Goal: Navigation & Orientation: Find specific page/section

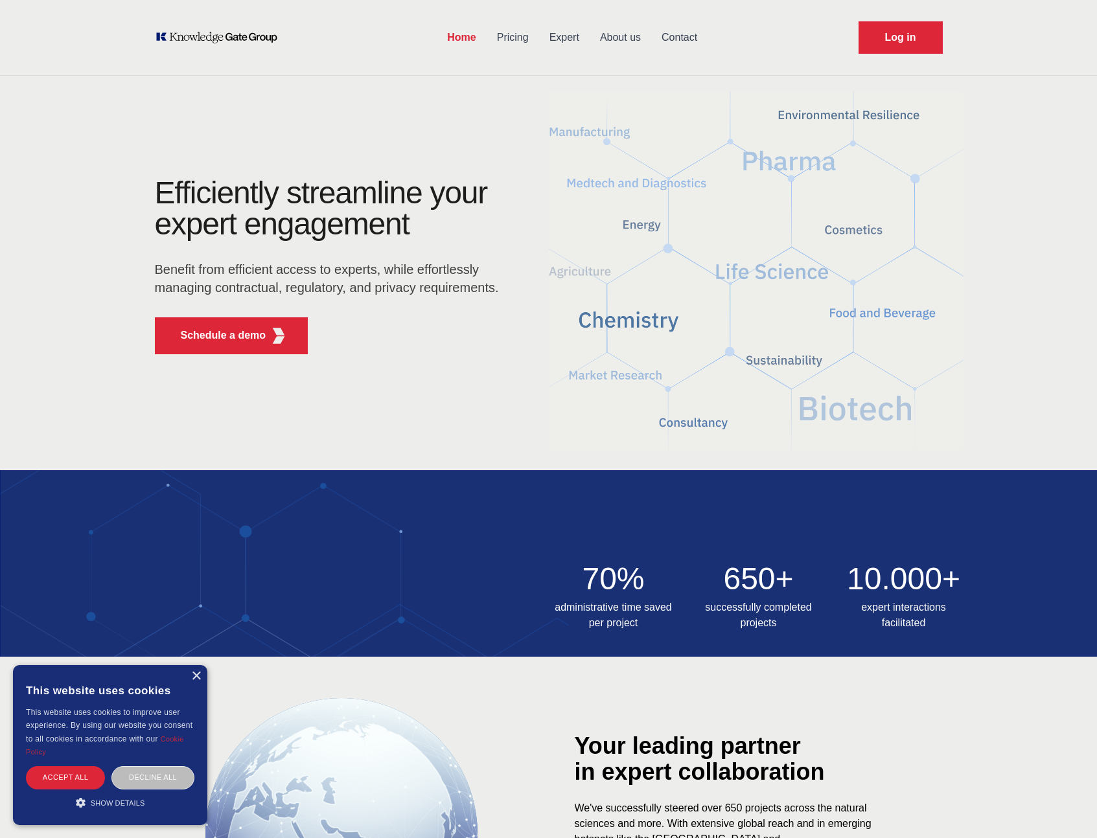
click at [627, 36] on link "About us" at bounding box center [620, 38] width 62 height 34
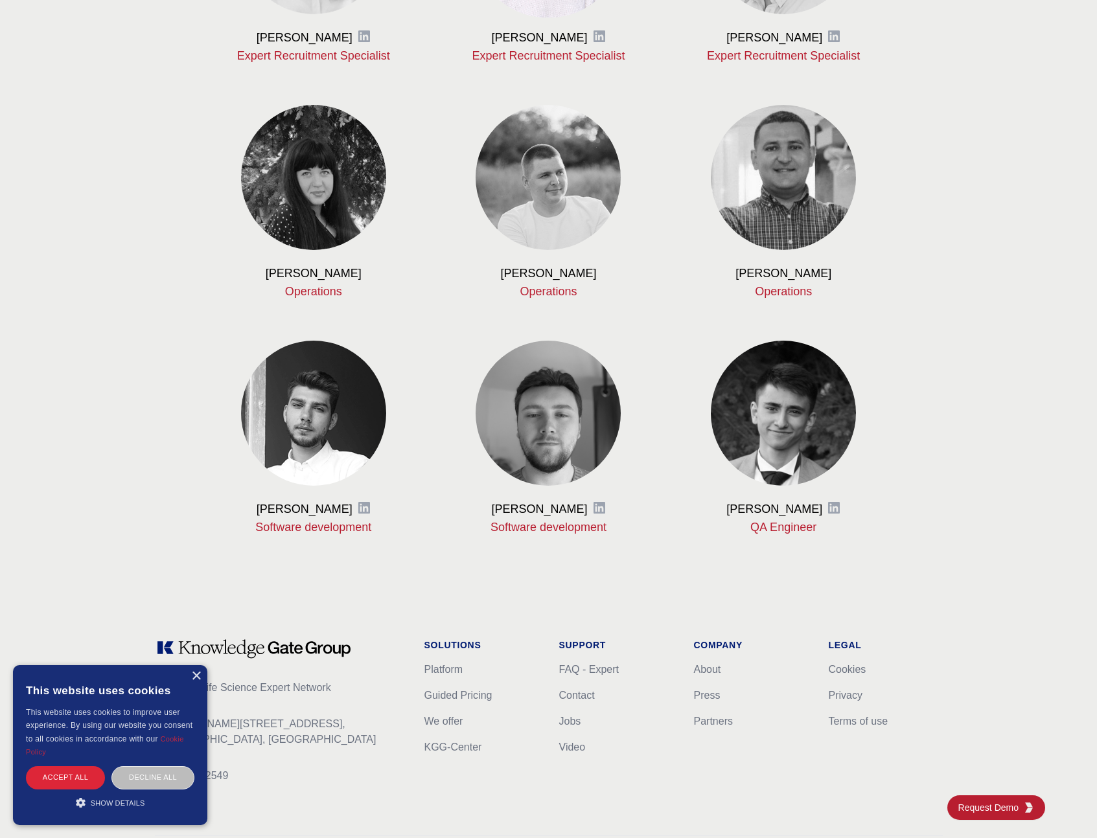
scroll to position [1337, 0]
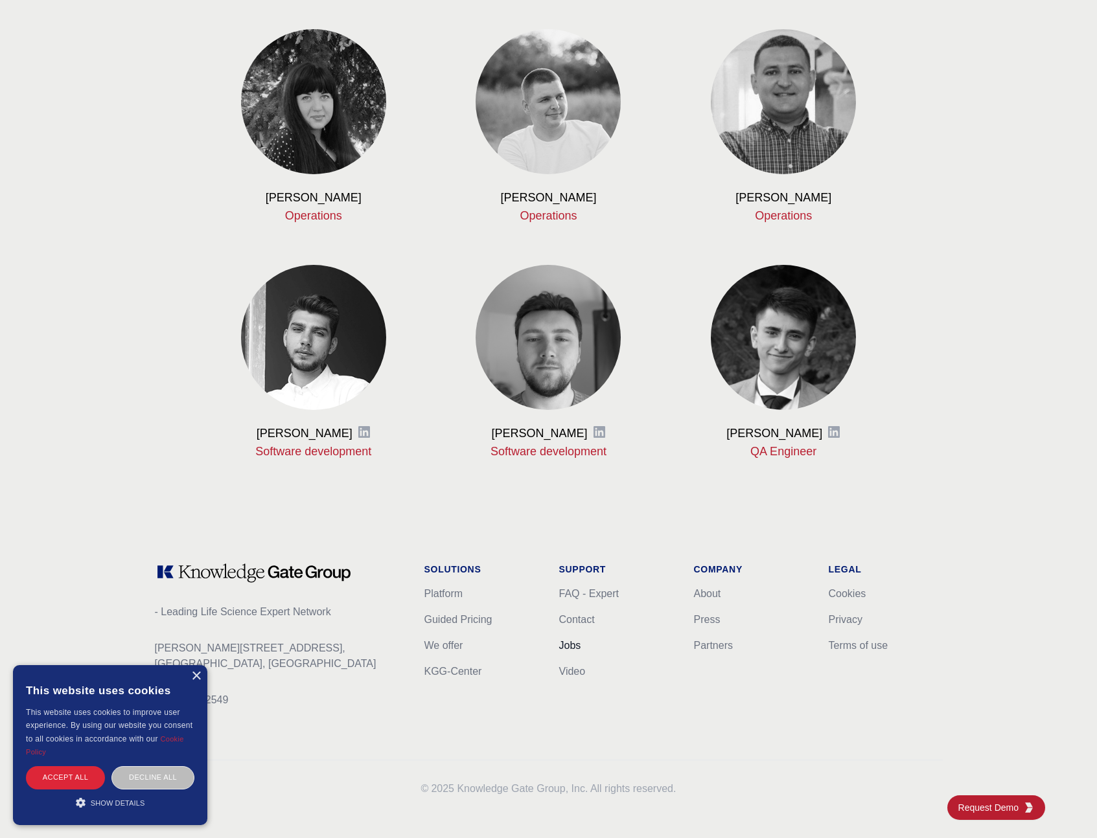
click at [576, 648] on link "Jobs" at bounding box center [570, 645] width 22 height 11
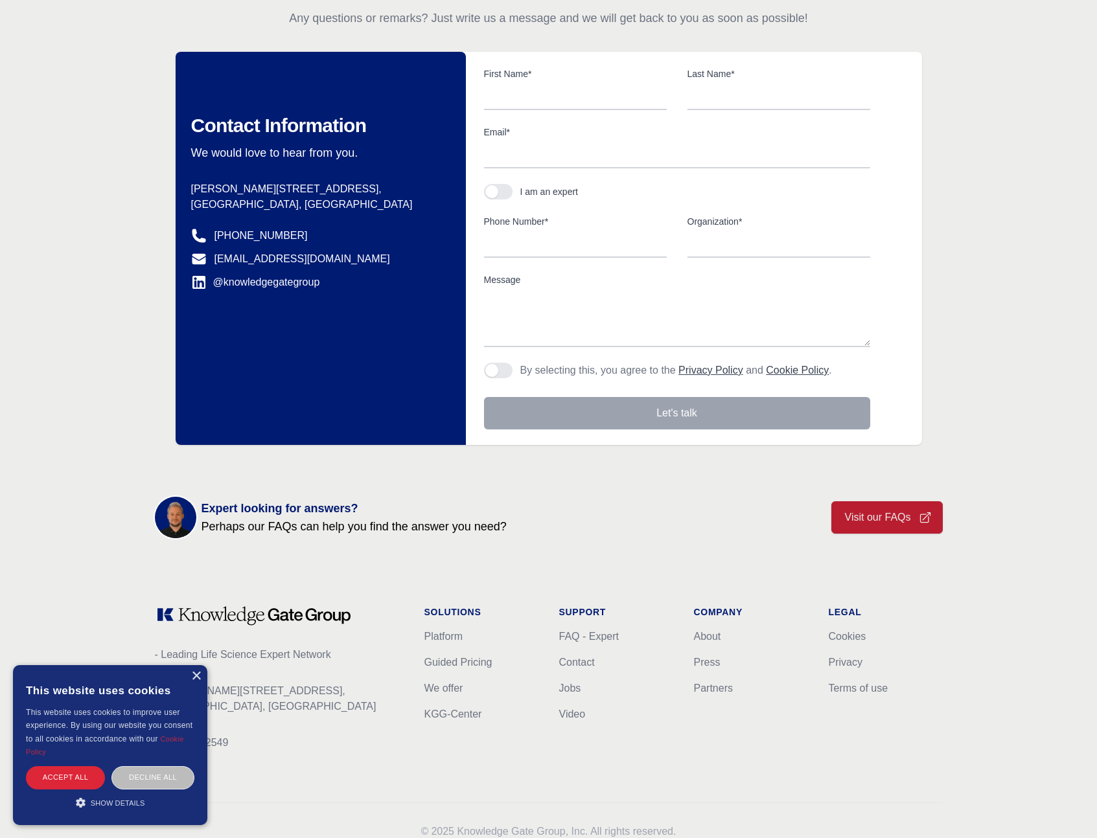
scroll to position [153, 0]
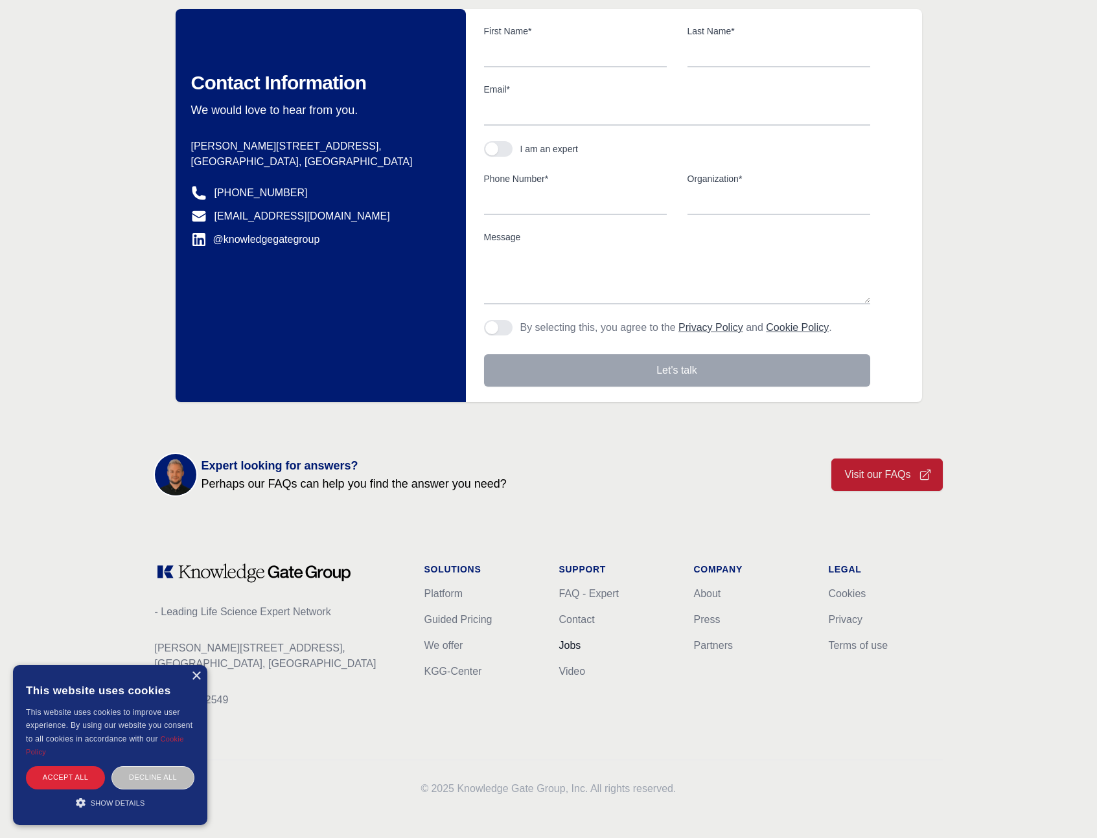
click at [571, 645] on link "Jobs" at bounding box center [570, 645] width 22 height 11
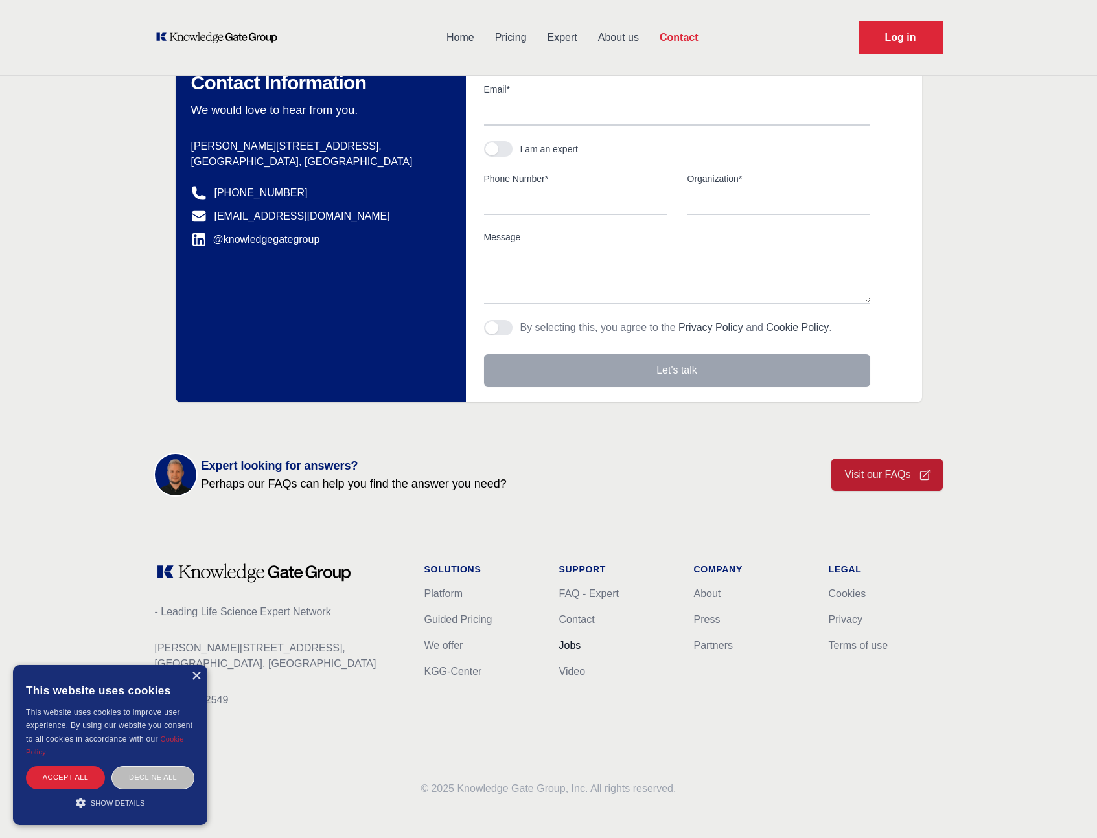
scroll to position [0, 0]
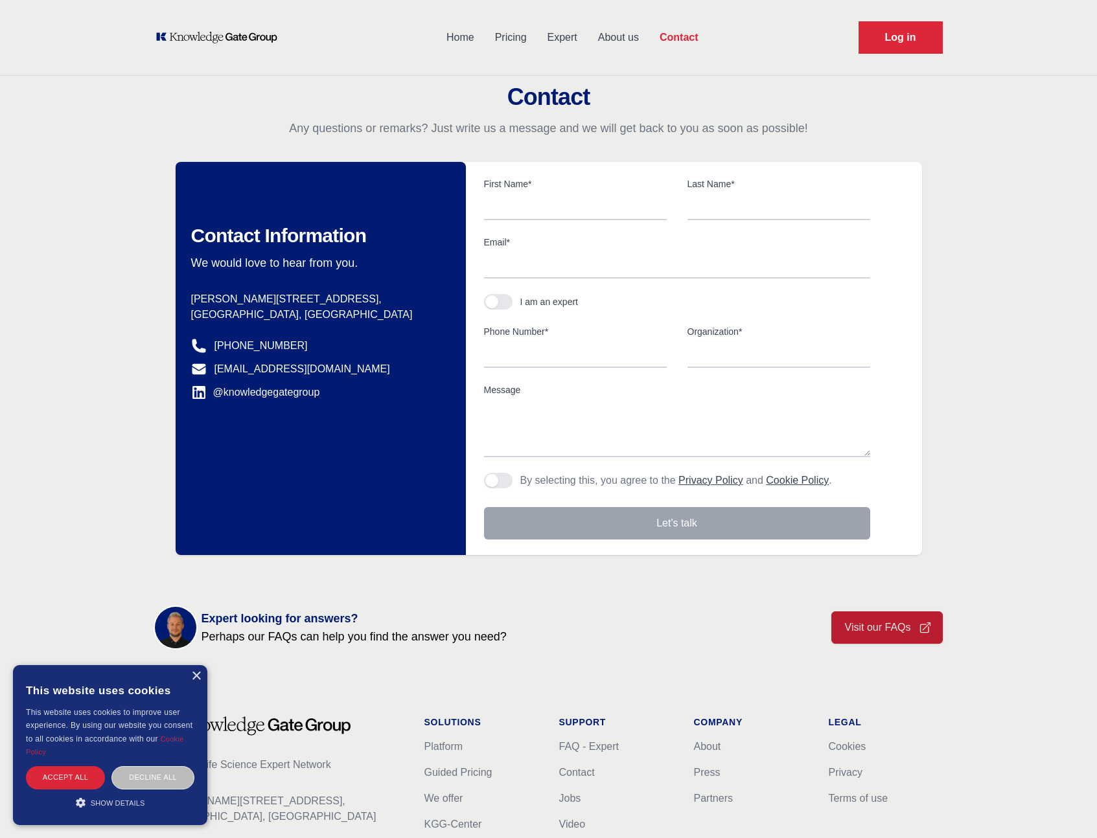
click at [619, 35] on link "About us" at bounding box center [618, 38] width 62 height 34
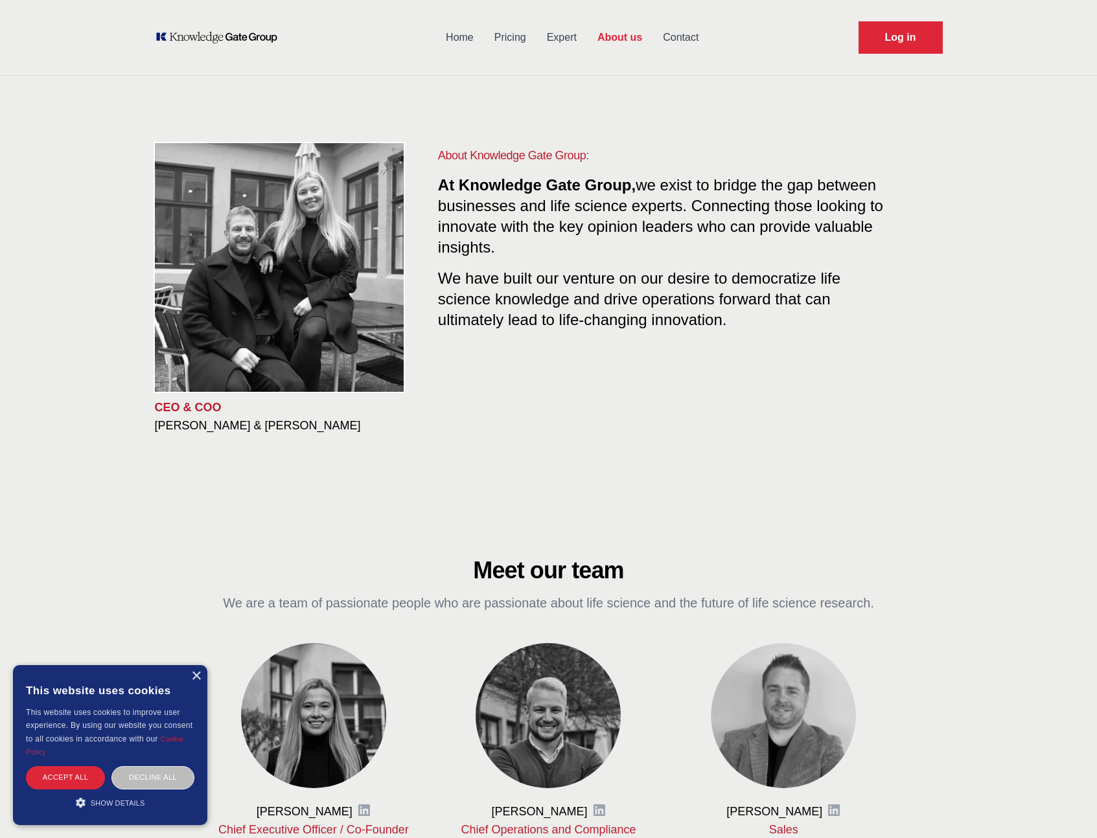
click at [569, 38] on link "Expert" at bounding box center [561, 38] width 51 height 34
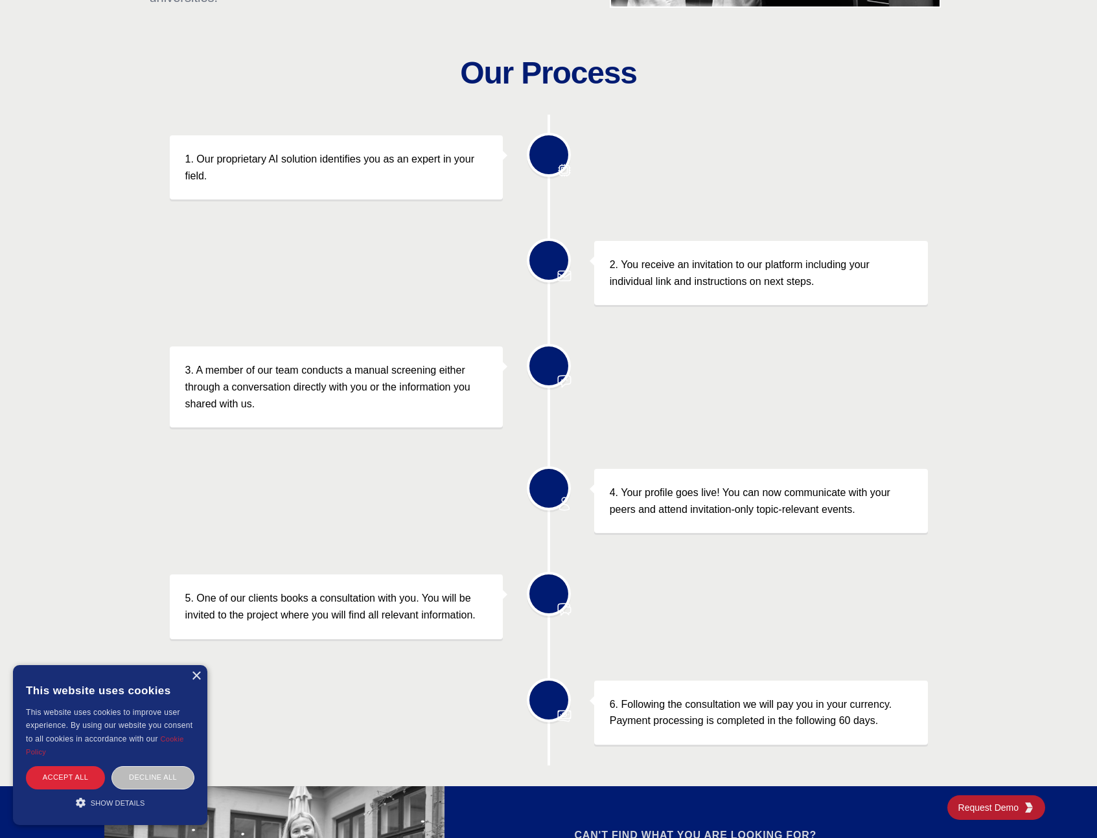
scroll to position [798, 0]
